Goal: Information Seeking & Learning: Find specific page/section

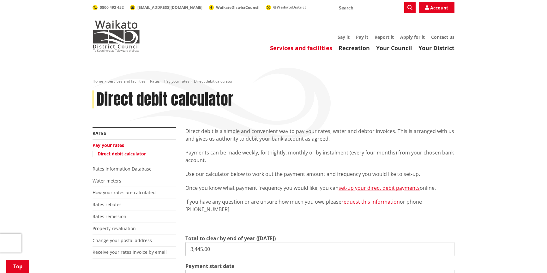
scroll to position [201, 0]
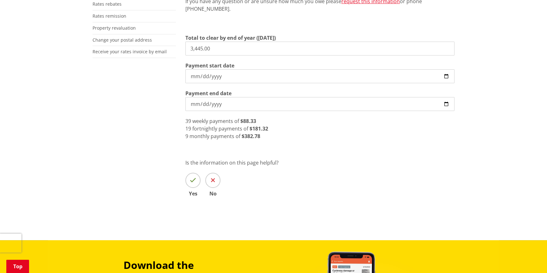
click at [216, 49] on input "3,445.00" at bounding box center [319, 49] width 269 height 14
drag, startPoint x: 217, startPoint y: 49, endPoint x: 128, endPoint y: 49, distance: 88.4
click at [128, 49] on div "More from this section Rates Pay your rates Direct debit calculator Rates Infor…" at bounding box center [273, 71] width 371 height 288
type input "3,102.00"
click at [284, 78] on input "2025-09-29" at bounding box center [319, 76] width 269 height 14
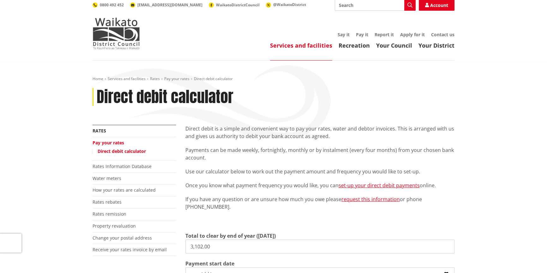
scroll to position [0, 0]
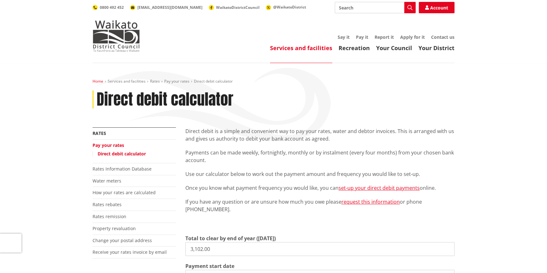
click at [98, 81] on link "Home" at bounding box center [97, 81] width 11 height 5
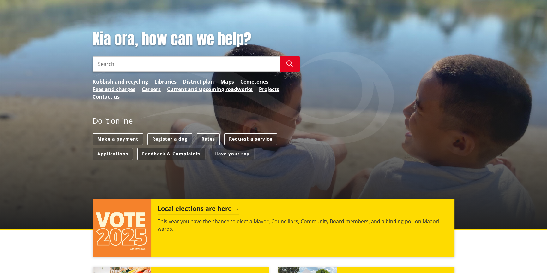
scroll to position [86, 0]
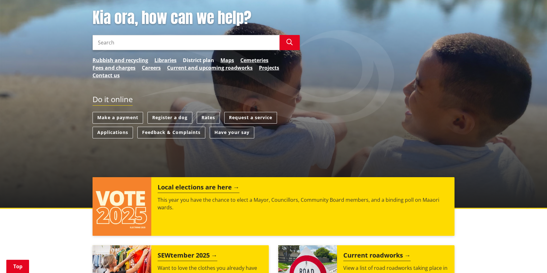
click at [196, 59] on link "District plan" at bounding box center [198, 60] width 31 height 8
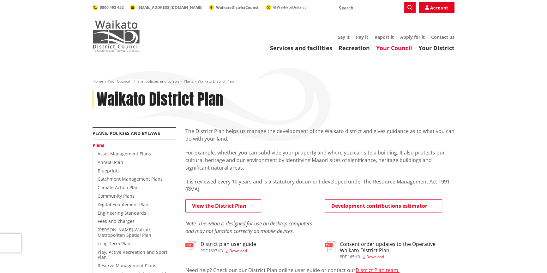
click at [112, 38] on img at bounding box center [115, 36] width 47 height 32
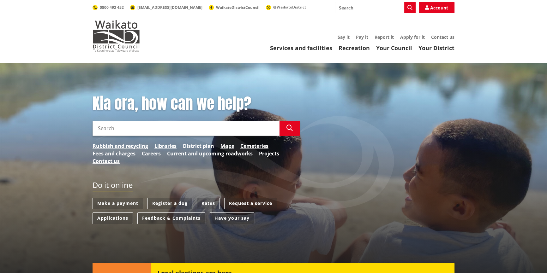
click at [204, 146] on link "District plan" at bounding box center [198, 146] width 31 height 8
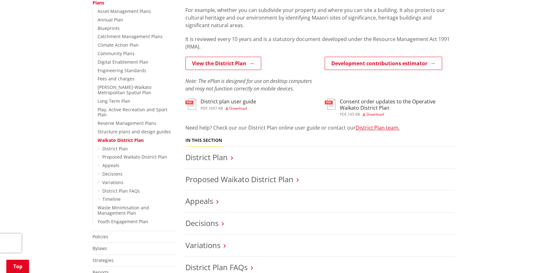
scroll to position [143, 0]
click at [229, 63] on link "View the District Plan" at bounding box center [223, 62] width 76 height 13
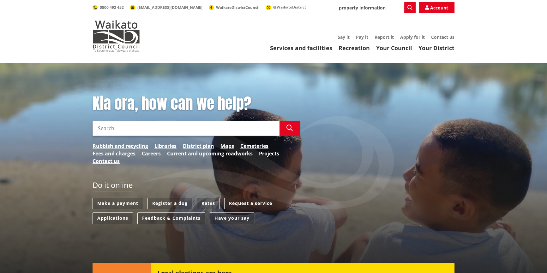
type input "property information"
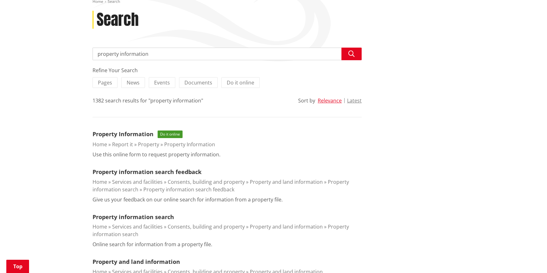
scroll to position [86, 0]
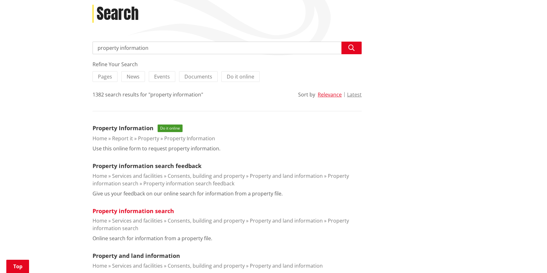
click at [133, 211] on link "Property information search" at bounding box center [132, 211] width 81 height 8
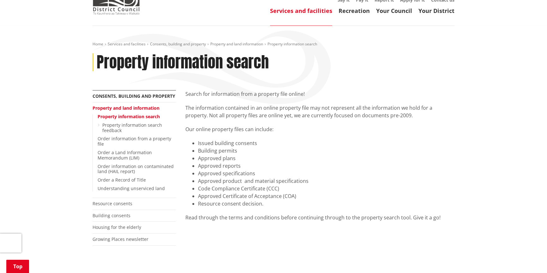
scroll to position [28, 0]
